Goal: Task Accomplishment & Management: Manage account settings

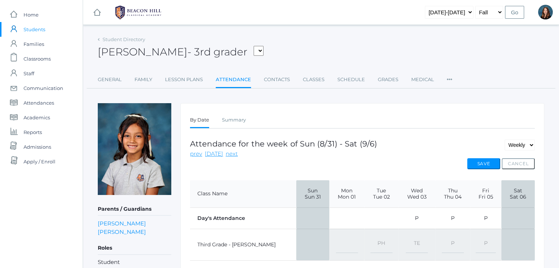
click at [38, 32] on span "Students" at bounding box center [35, 29] width 22 height 15
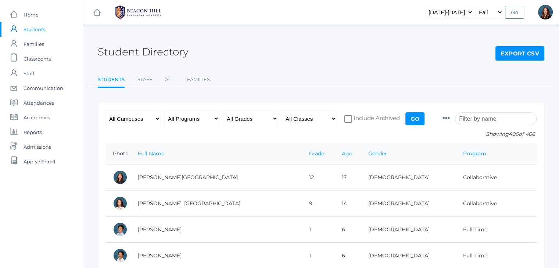
click at [475, 115] on input "search" at bounding box center [496, 118] width 82 height 13
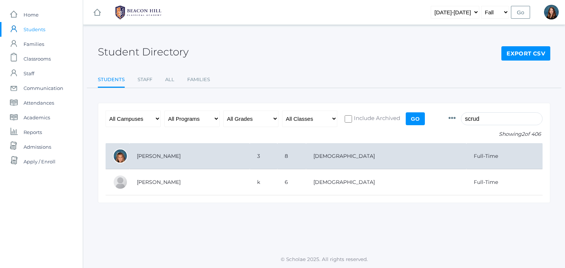
type input "scrud"
click at [141, 155] on td "[PERSON_NAME]" at bounding box center [189, 156] width 120 height 26
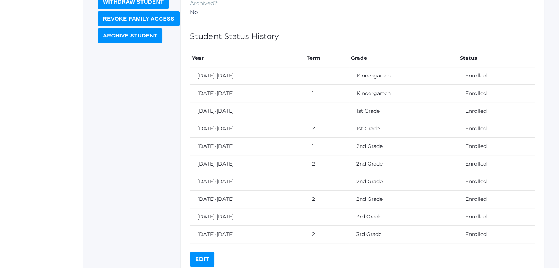
scroll to position [340, 0]
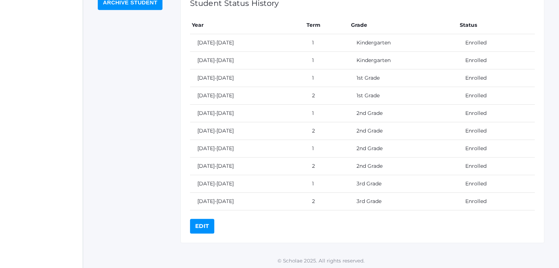
click at [200, 224] on link "Edit" at bounding box center [202, 226] width 24 height 15
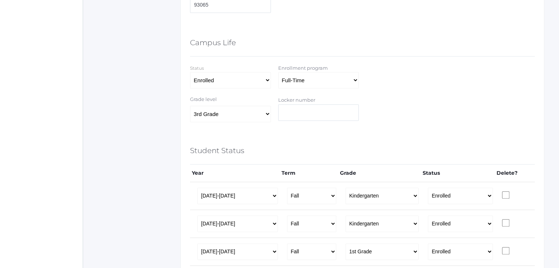
scroll to position [412, 0]
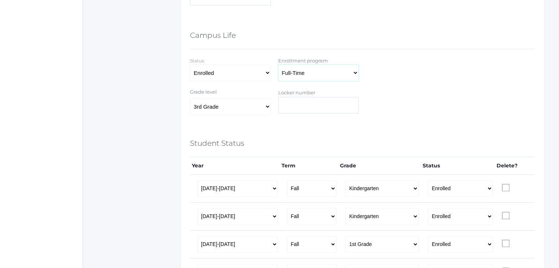
drag, startPoint x: 322, startPoint y: 77, endPoint x: 319, endPoint y: 117, distance: 40.1
click at [319, 117] on form "General Information First name [PERSON_NAME] Middle name [GEOGRAPHIC_DATA] Last…" at bounding box center [362, 107] width 345 height 752
select select "Collaborative"
click at [278, 65] on select "Full-Time 4-Day Collaborative Collaborative Affiliate" at bounding box center [318, 73] width 81 height 17
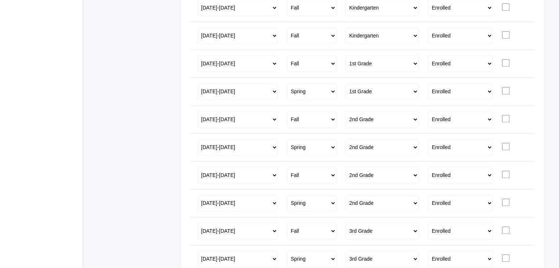
scroll to position [661, 0]
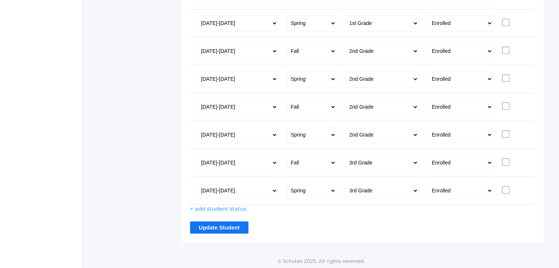
click at [218, 223] on input "Update Student" at bounding box center [219, 228] width 58 height 12
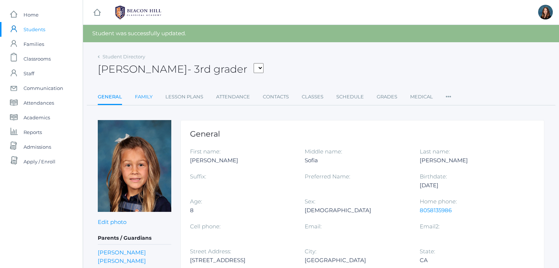
click at [145, 99] on link "Family" at bounding box center [144, 97] width 18 height 15
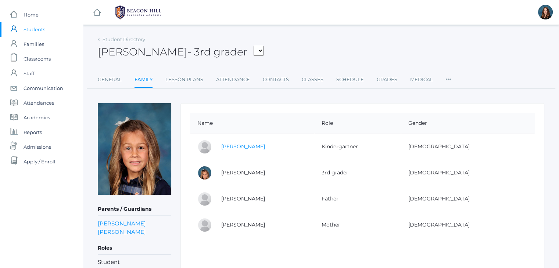
click at [253, 145] on link "[PERSON_NAME]" at bounding box center [243, 146] width 44 height 7
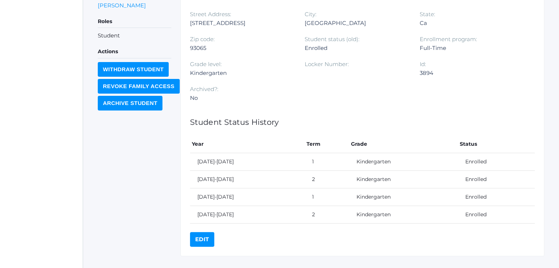
scroll to position [234, 0]
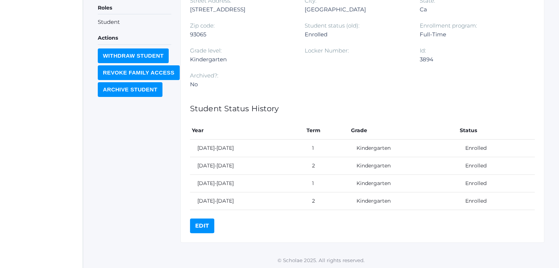
click at [202, 221] on link "Edit" at bounding box center [202, 226] width 24 height 15
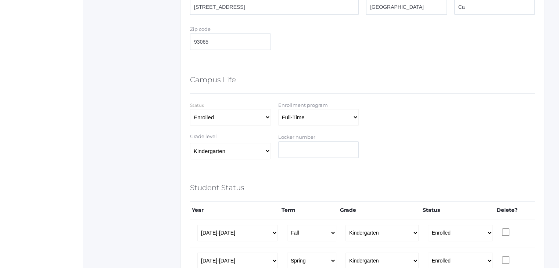
scroll to position [367, 0]
click at [311, 114] on select "Full-Time 4-Day Collaborative Collaborative Affiliate" at bounding box center [318, 118] width 81 height 17
select select "Collaborative"
click at [278, 110] on select "Full-Time 4-Day Collaborative Collaborative Affiliate" at bounding box center [318, 118] width 81 height 17
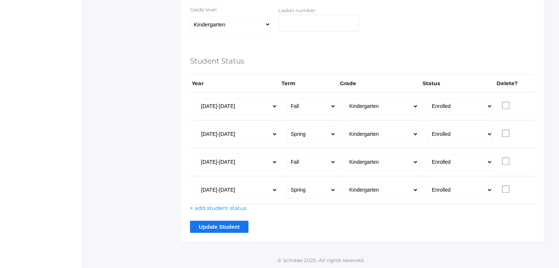
click at [210, 228] on input "Update Student" at bounding box center [219, 227] width 58 height 12
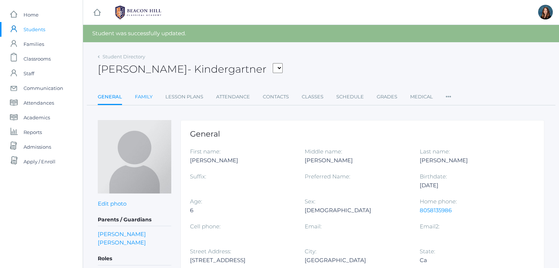
click at [147, 95] on link "Family" at bounding box center [144, 97] width 18 height 15
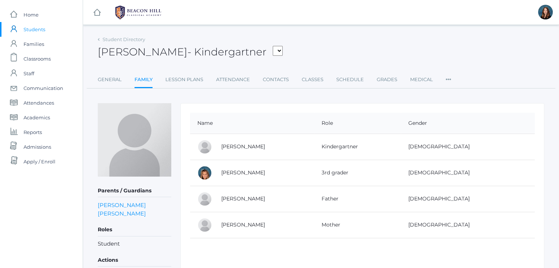
click at [37, 29] on span "Students" at bounding box center [35, 29] width 22 height 15
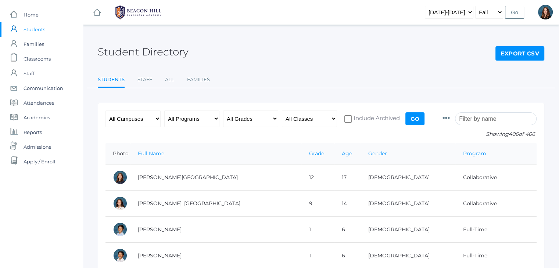
click at [474, 115] on input "search" at bounding box center [496, 118] width 82 height 13
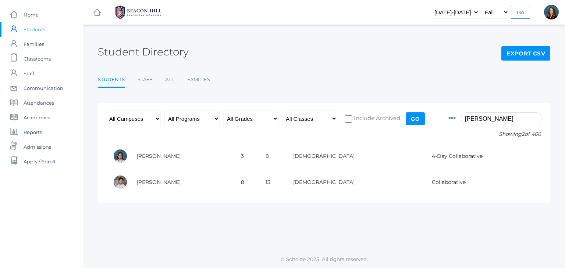
click at [476, 121] on input "rillo" at bounding box center [502, 118] width 82 height 13
click at [476, 121] on input "s" at bounding box center [502, 118] width 82 height 13
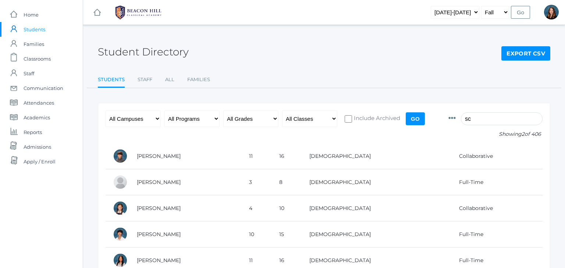
type input "s"
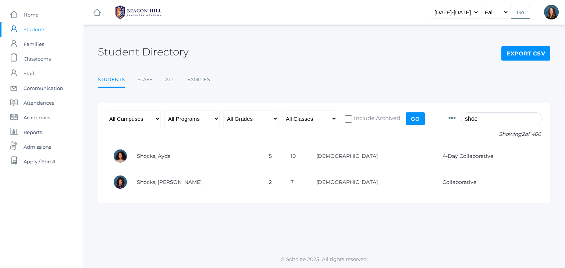
type input "shoc"
click at [46, 143] on span "Admissions" at bounding box center [38, 147] width 28 height 15
